Goal: Task Accomplishment & Management: Use online tool/utility

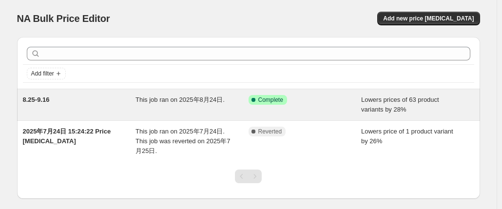
click at [240, 108] on div "This job ran on 2025年8月24日." at bounding box center [191, 104] width 113 height 19
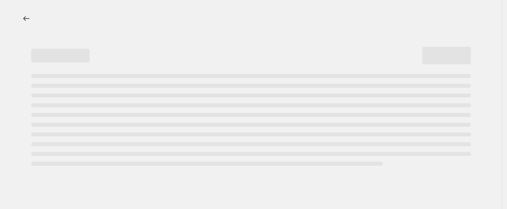
select select "percentage"
select select "no_change"
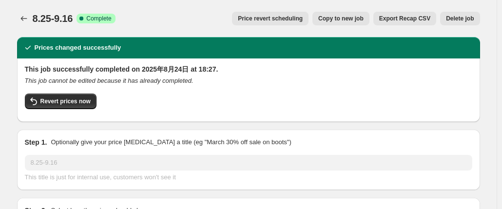
click at [284, 22] on span "Price revert scheduling" at bounding box center [270, 19] width 65 height 8
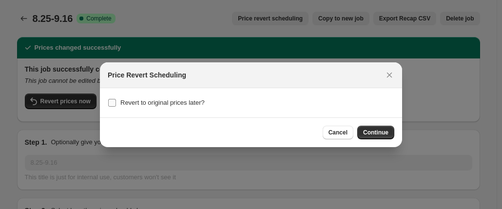
click at [113, 104] on input "Revert to original prices later?" at bounding box center [112, 103] width 8 height 8
checkbox input "true"
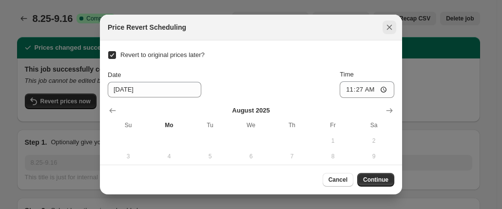
click at [388, 27] on icon "Close" at bounding box center [389, 27] width 10 height 10
checkbox input "false"
